Goal: Find specific page/section: Find specific page/section

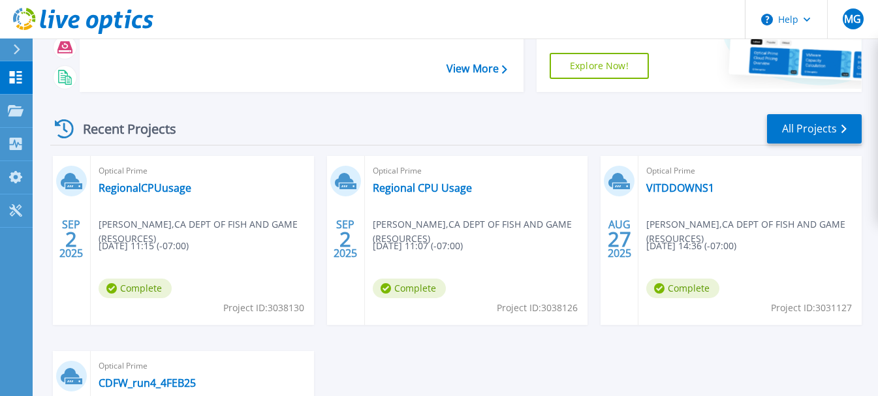
scroll to position [130, 0]
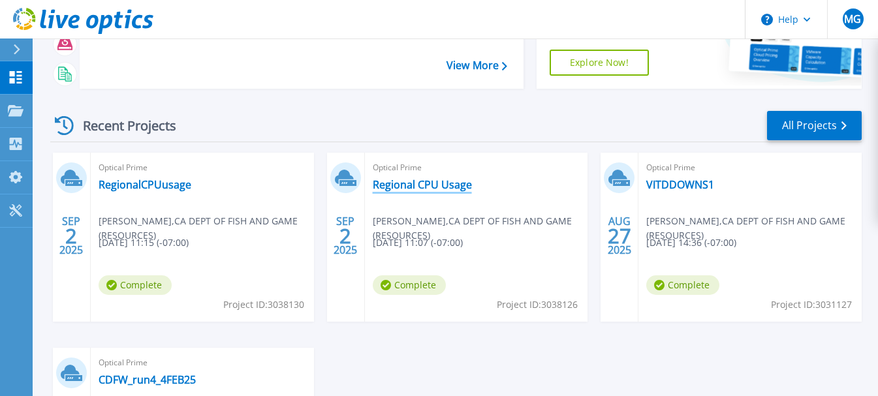
click at [436, 183] on link "Regional CPU Usage" at bounding box center [422, 184] width 99 height 13
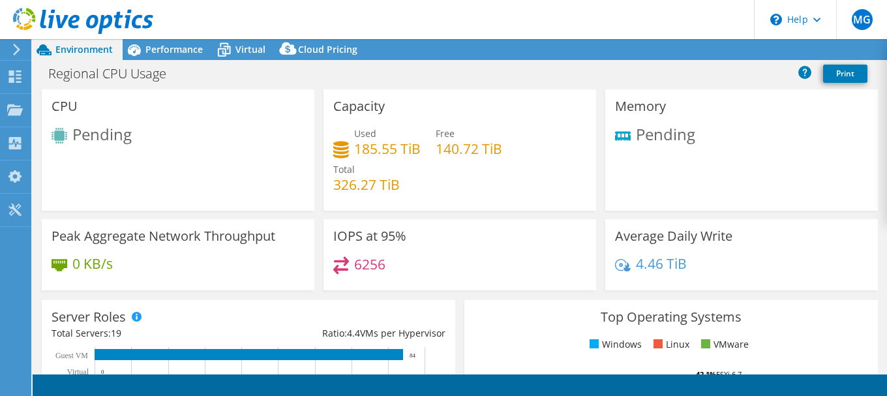
select select "USD"
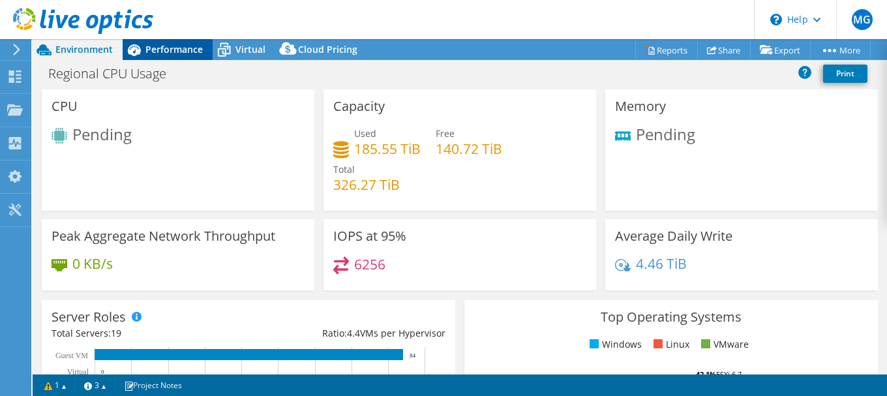
click at [173, 50] on span "Performance" at bounding box center [173, 49] width 57 height 12
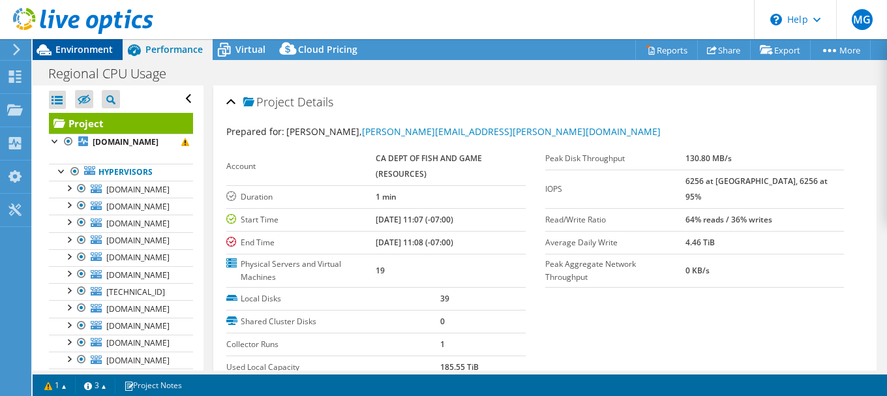
click at [72, 52] on span "Environment" at bounding box center [83, 49] width 57 height 12
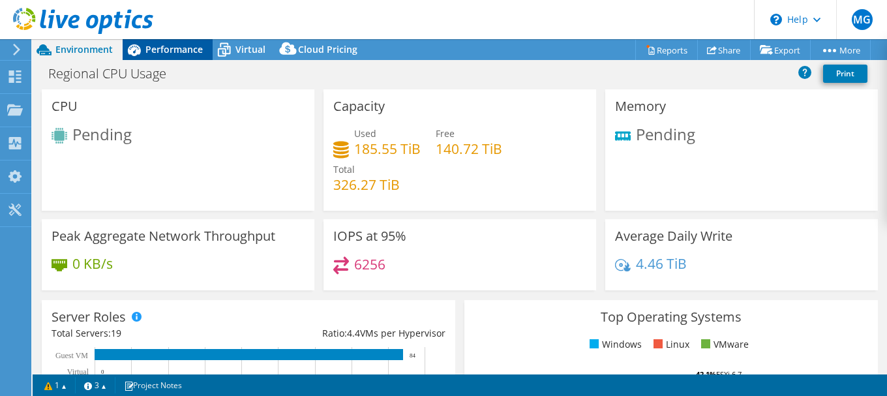
click at [174, 54] on span "Performance" at bounding box center [173, 49] width 57 height 12
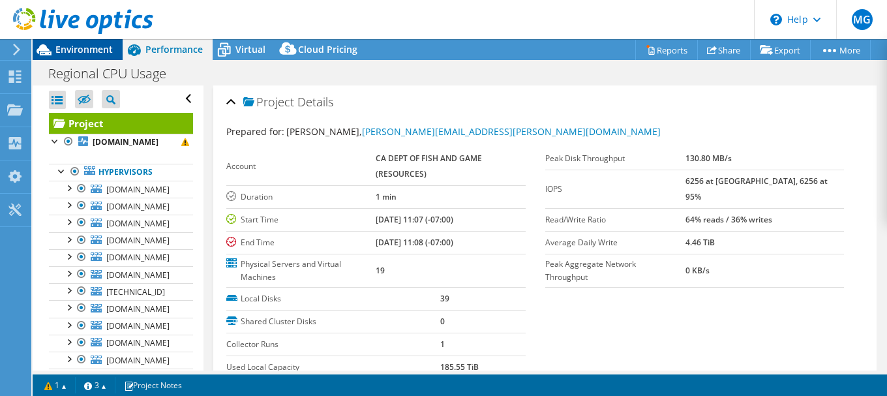
click at [72, 51] on span "Environment" at bounding box center [83, 49] width 57 height 12
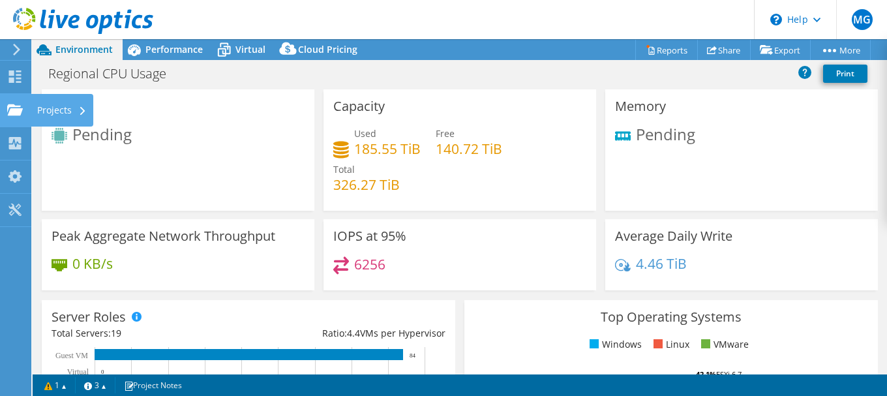
click at [14, 112] on use at bounding box center [15, 109] width 16 height 11
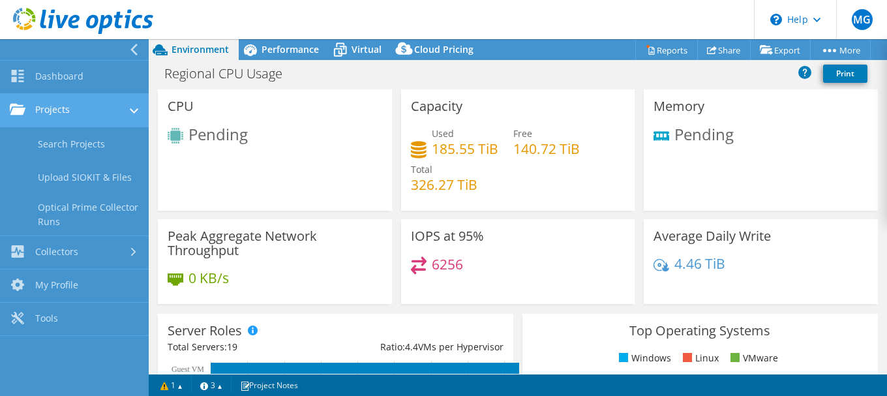
click at [58, 107] on link "Projects" at bounding box center [74, 110] width 149 height 33
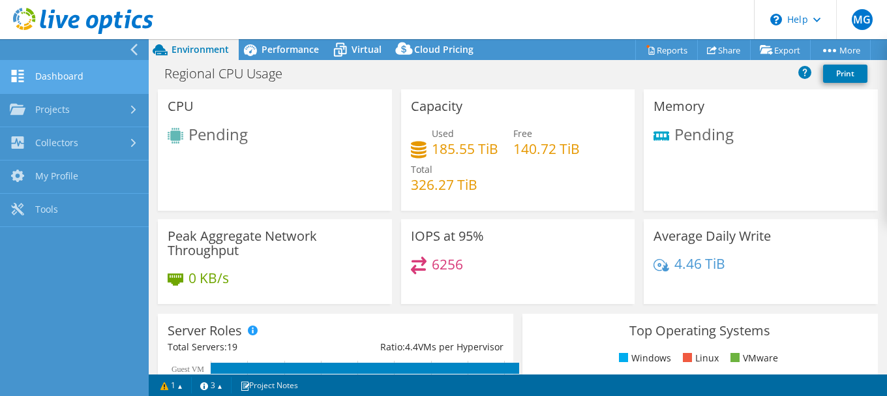
click at [71, 76] on link "Dashboard" at bounding box center [74, 77] width 149 height 33
